Goal: Find specific page/section: Find specific page/section

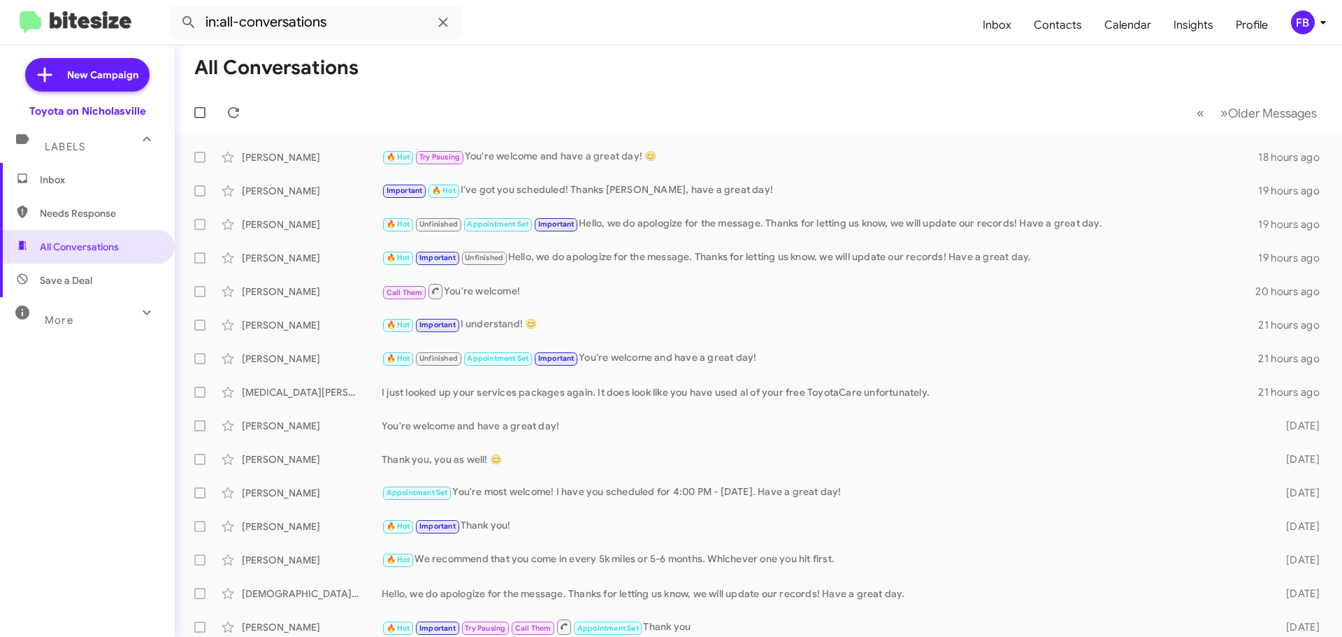
drag, startPoint x: 85, startPoint y: 176, endPoint x: 50, endPoint y: 186, distance: 37.0
click at [85, 176] on span "Inbox" at bounding box center [99, 180] width 119 height 14
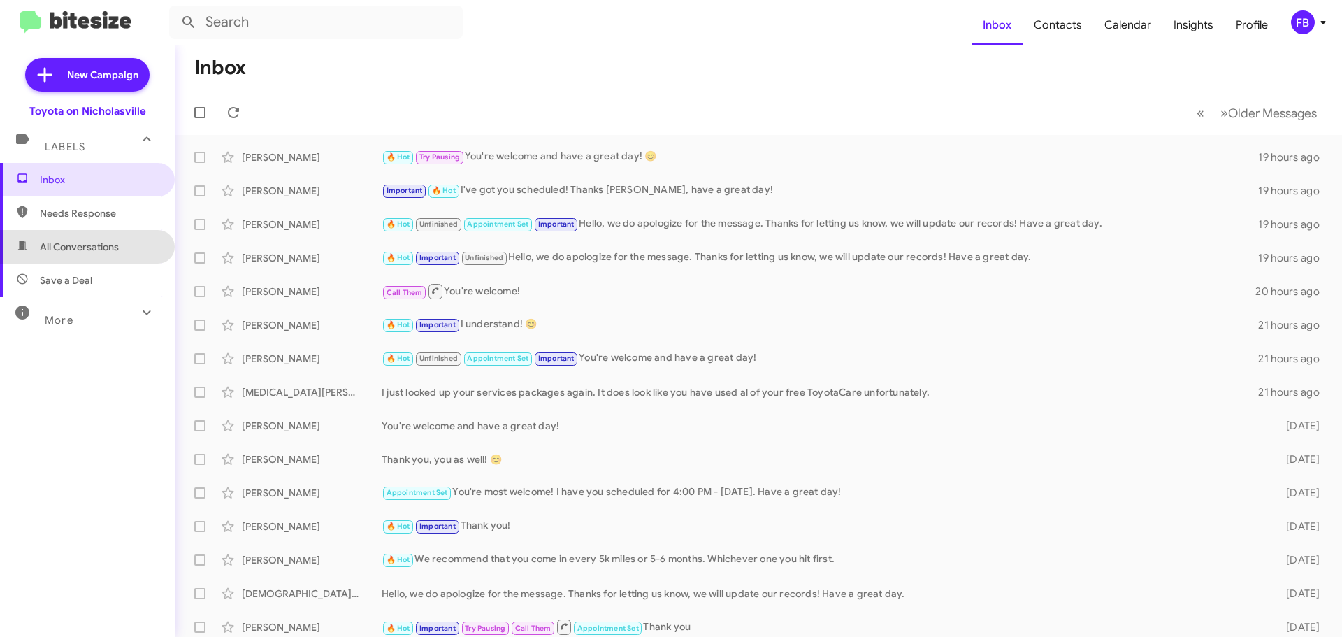
click at [113, 243] on span "All Conversations" at bounding box center [79, 247] width 79 height 14
type input "in:all-conversations"
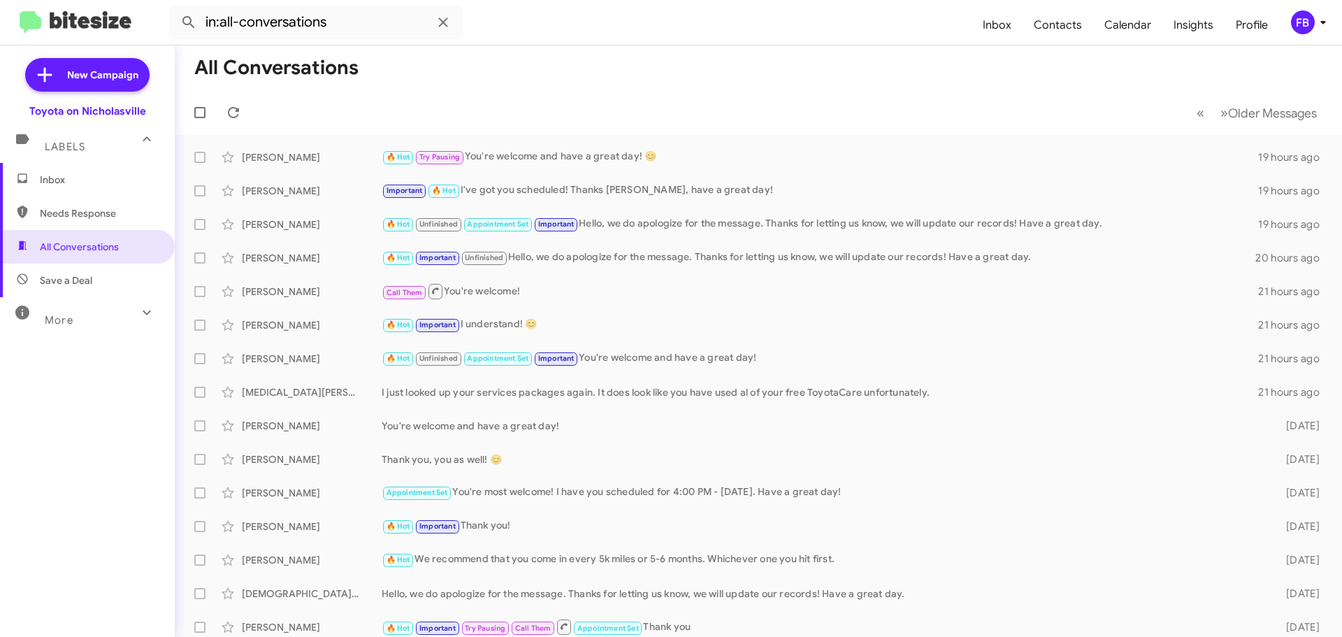
drag, startPoint x: 71, startPoint y: 186, endPoint x: 81, endPoint y: 179, distance: 12.6
click at [71, 186] on span "Inbox" at bounding box center [99, 180] width 119 height 14
